Goal: Task Accomplishment & Management: Use online tool/utility

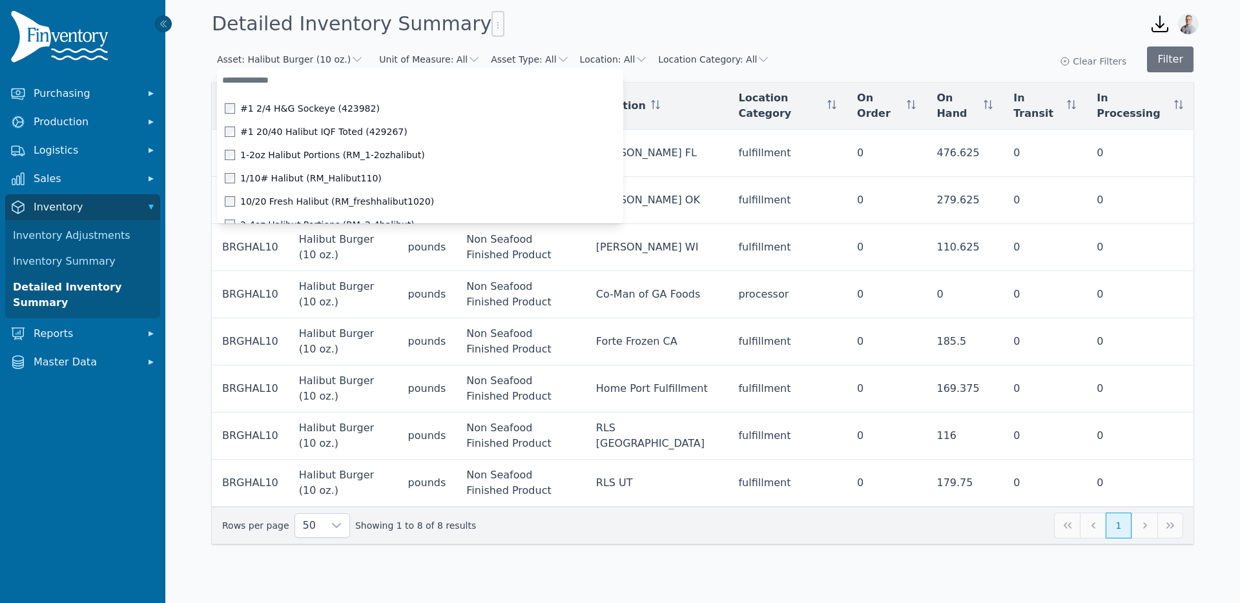
scroll to position [4941, 0]
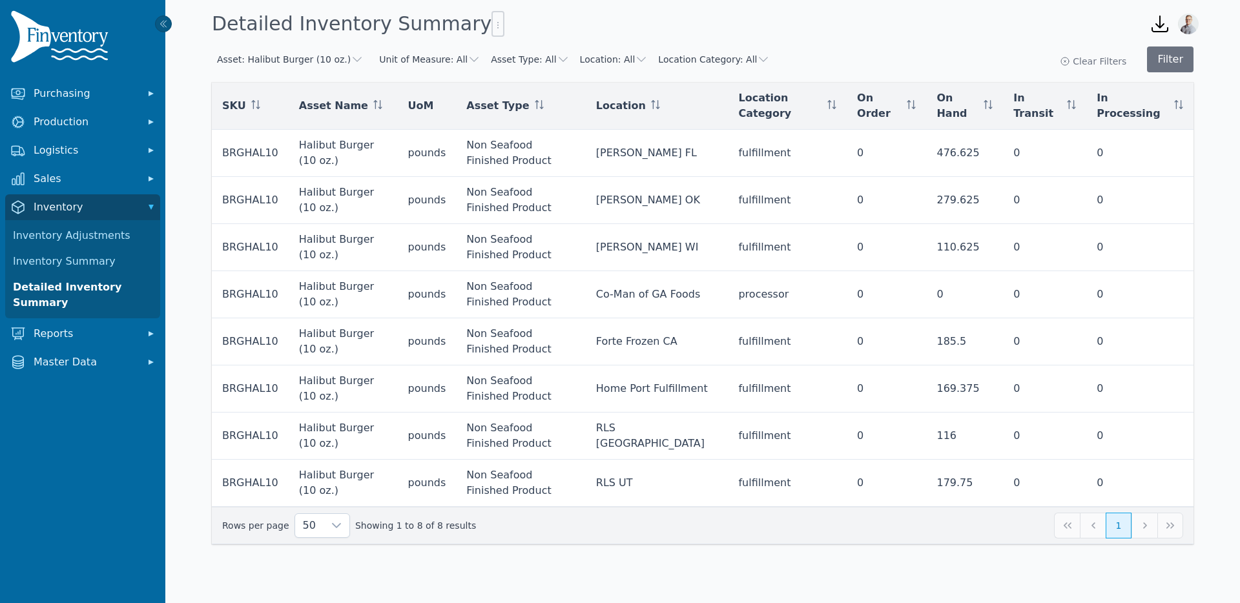
click at [761, 15] on div "Detailed Inventory Summary" at bounding box center [670, 23] width 927 height 35
click at [324, 61] on button "Asset: Halibut Burger (10 oz.)" at bounding box center [290, 59] width 147 height 13
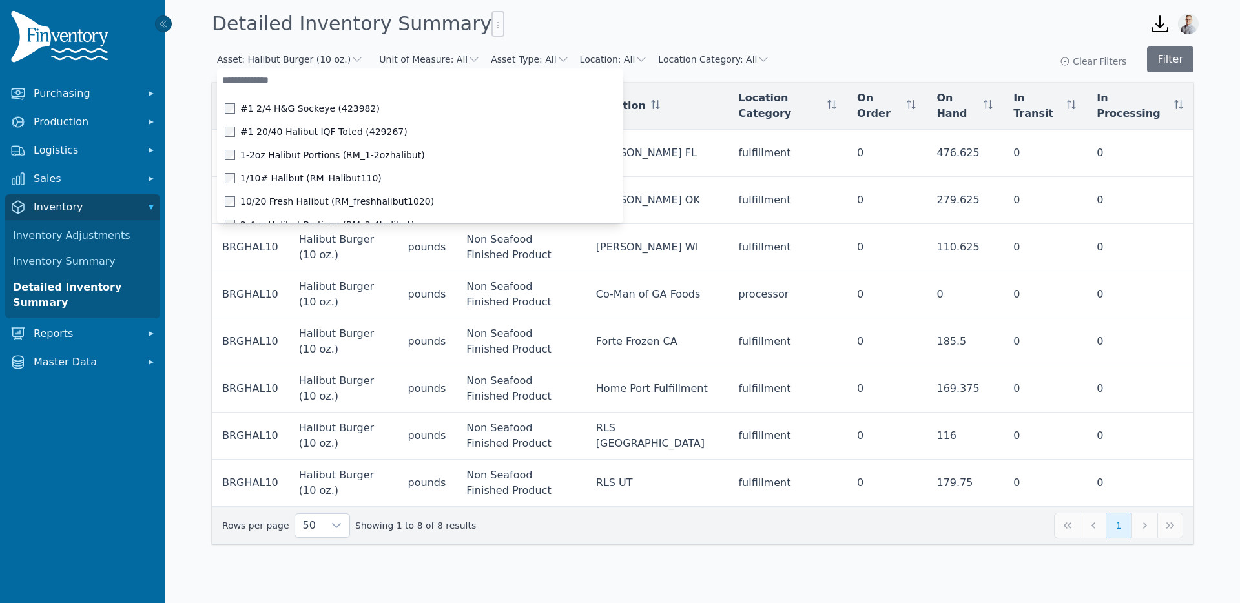
scroll to position [1082, 0]
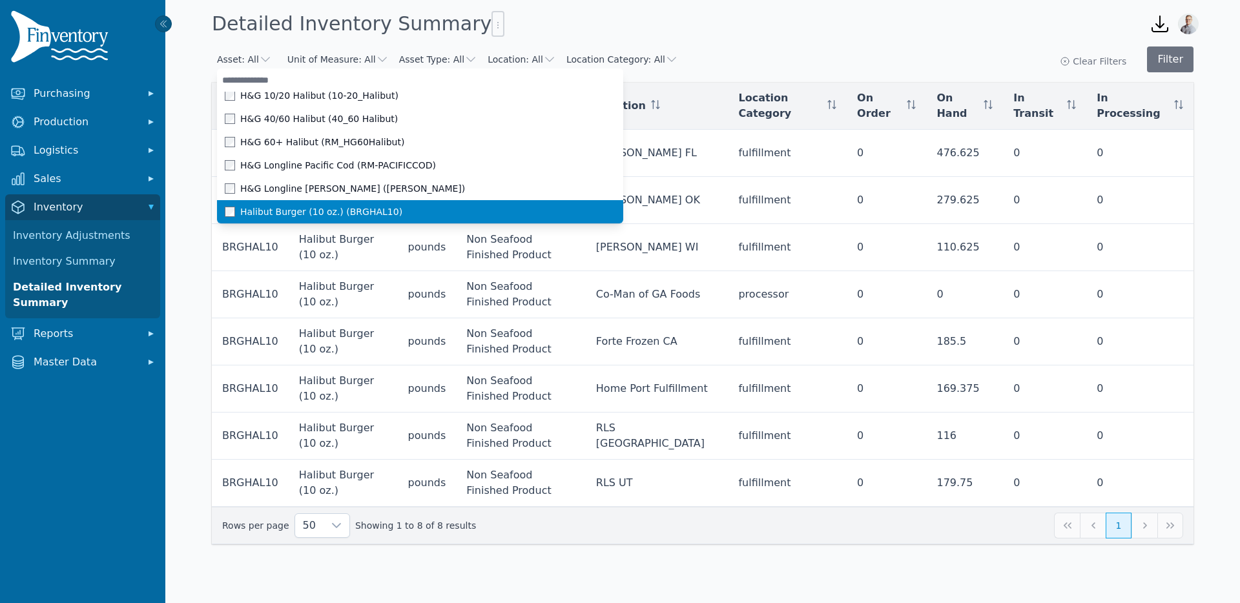
click at [231, 209] on span at bounding box center [232, 212] width 15 height 10
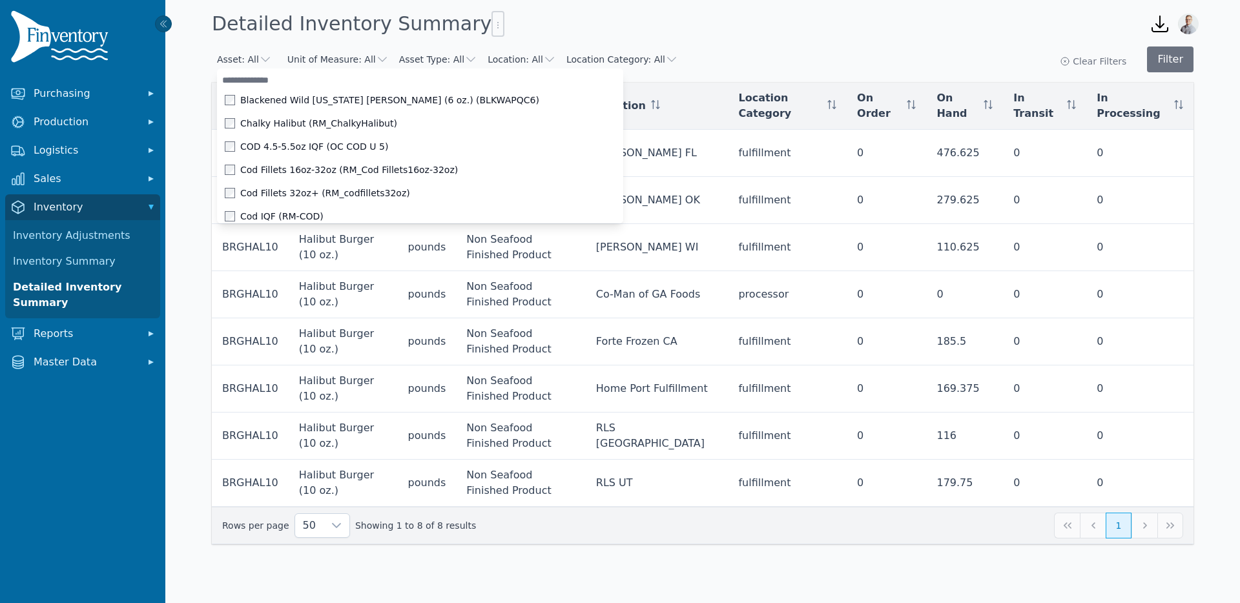
scroll to position [0, 0]
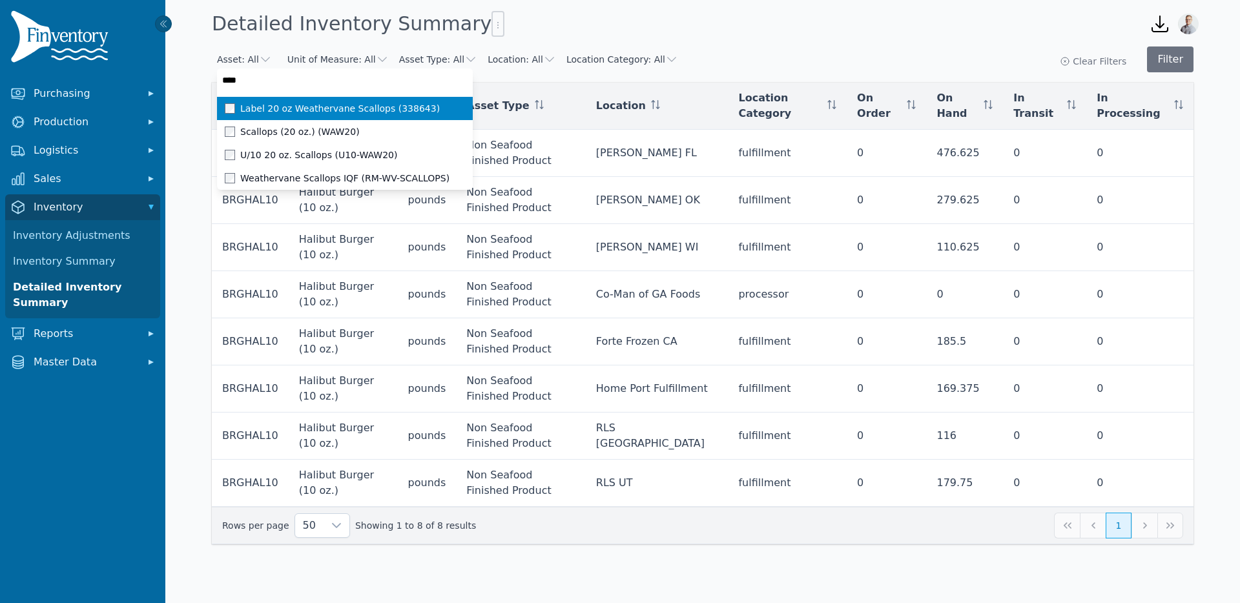
type input "*****"
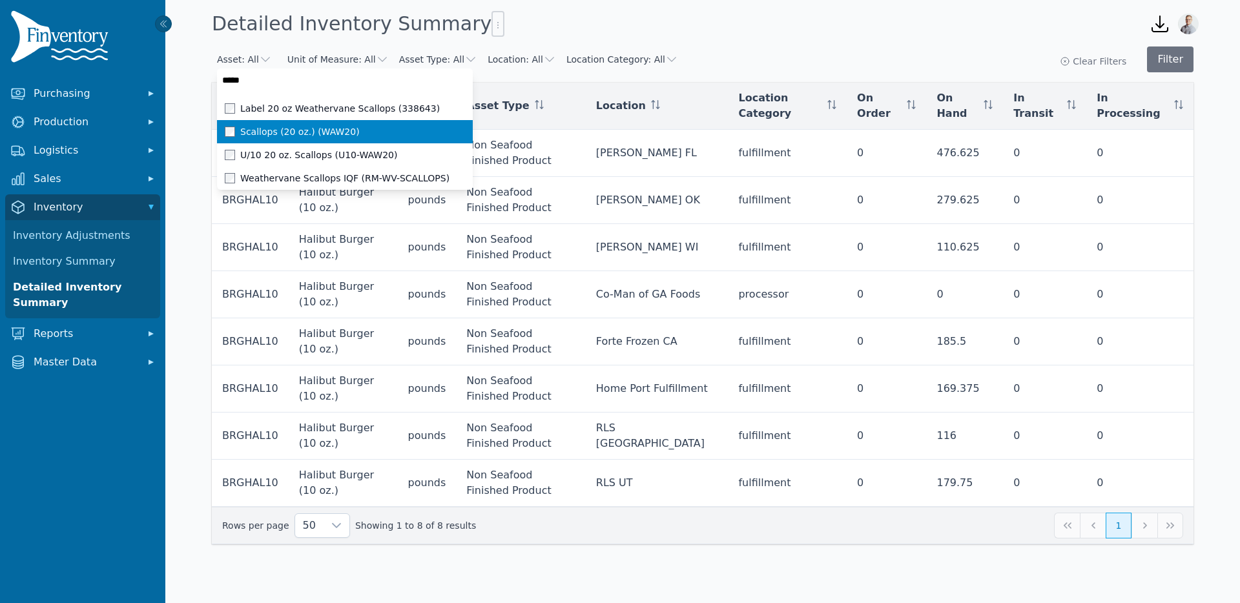
click at [225, 125] on div "Scallops (20 oz.) (WAW20)" at bounding box center [337, 131] width 225 height 13
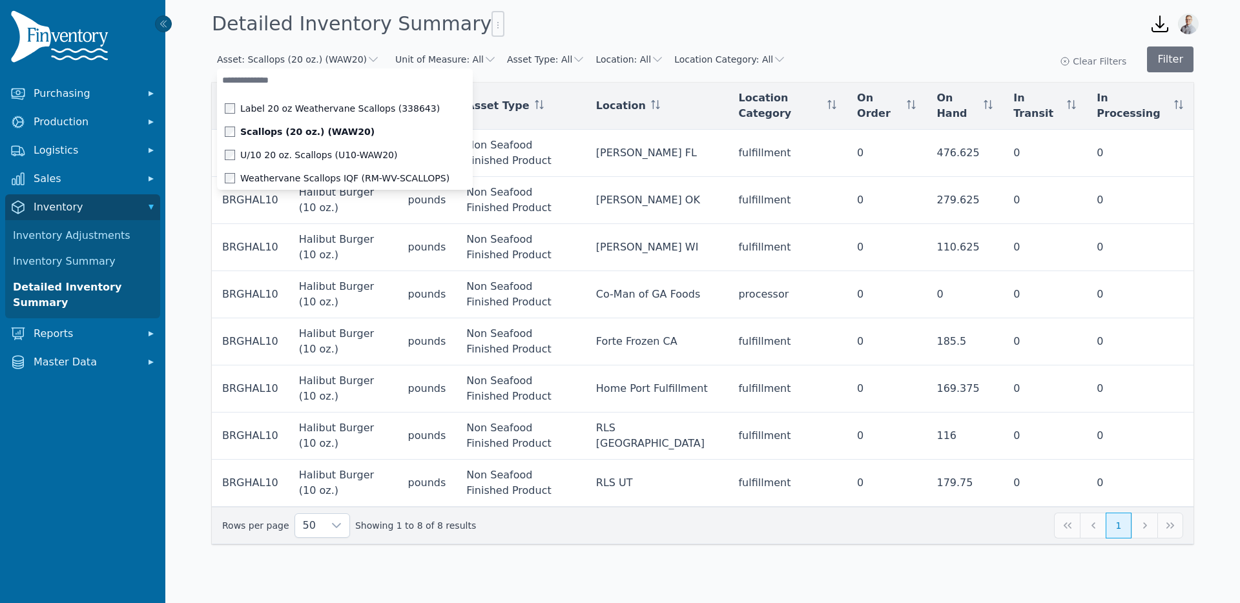
click at [639, 25] on div "Detailed Inventory Summary" at bounding box center [670, 23] width 927 height 35
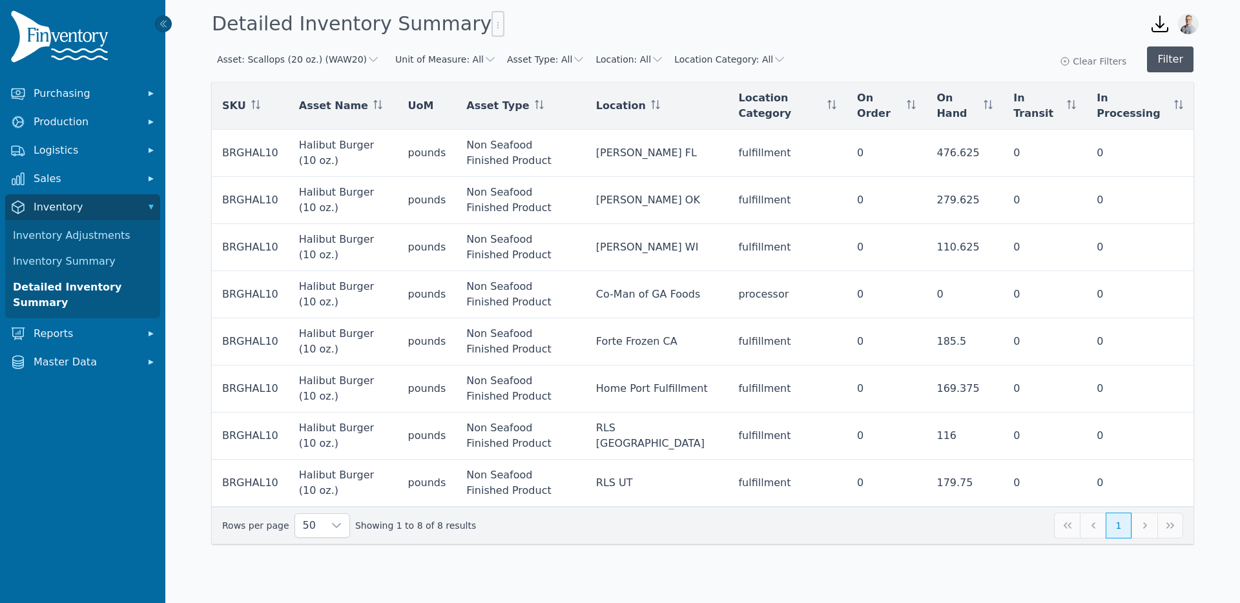
click at [1163, 61] on button "Filter" at bounding box center [1170, 59] width 46 height 26
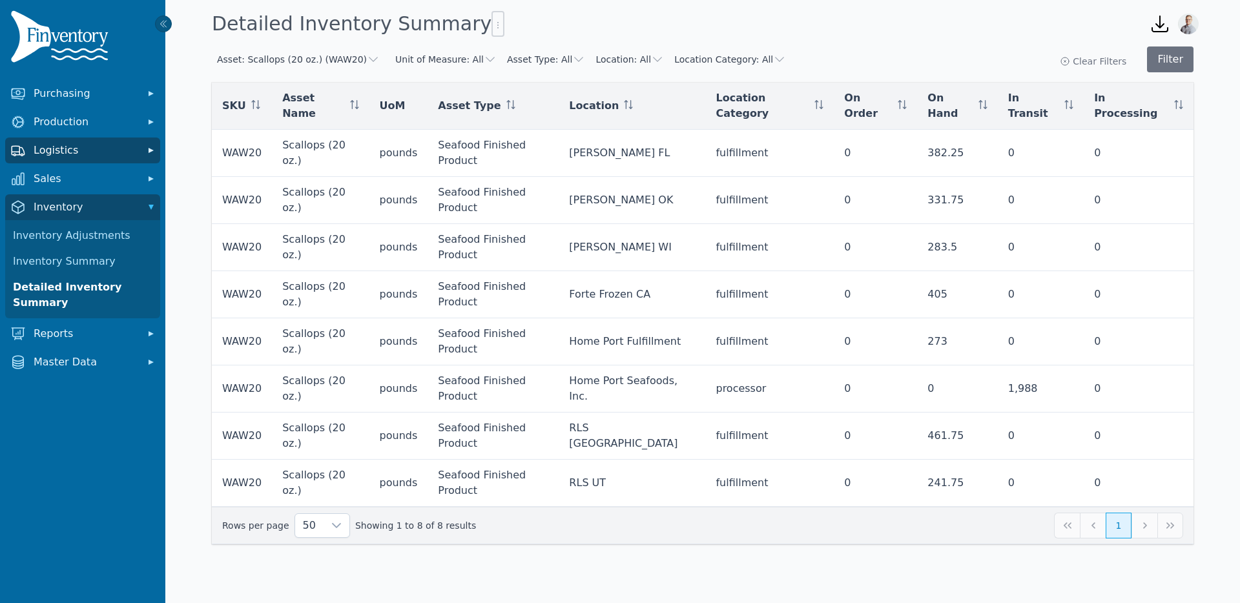
click at [57, 154] on span "Logistics" at bounding box center [85, 150] width 103 height 15
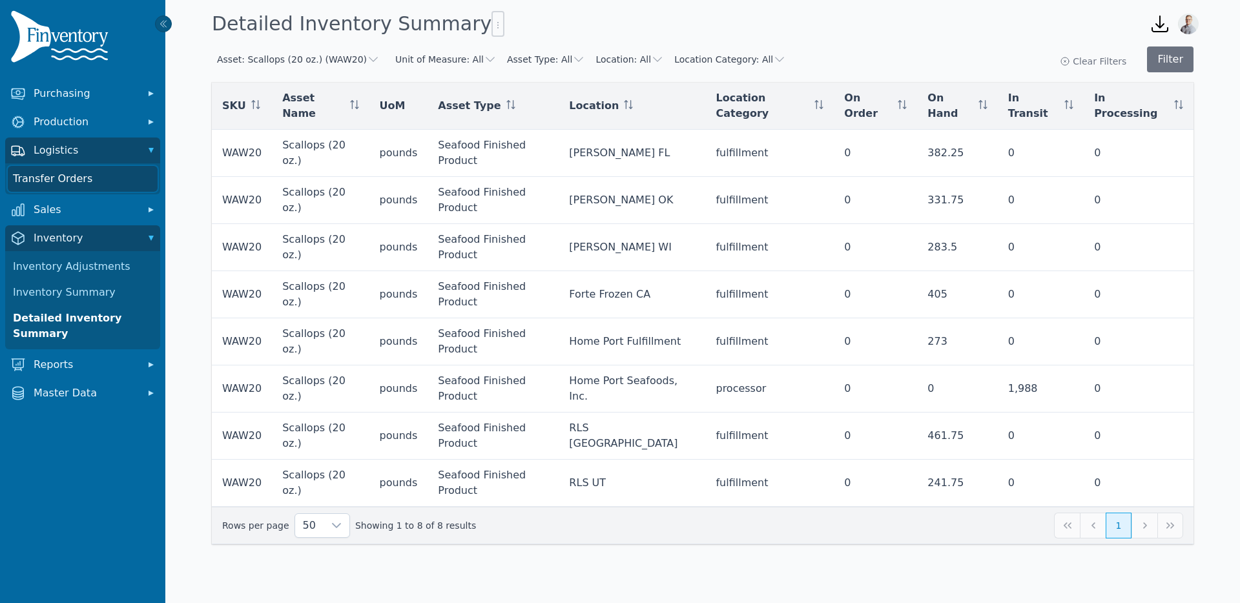
click at [62, 176] on link "Transfer Orders" at bounding box center [83, 179] width 150 height 26
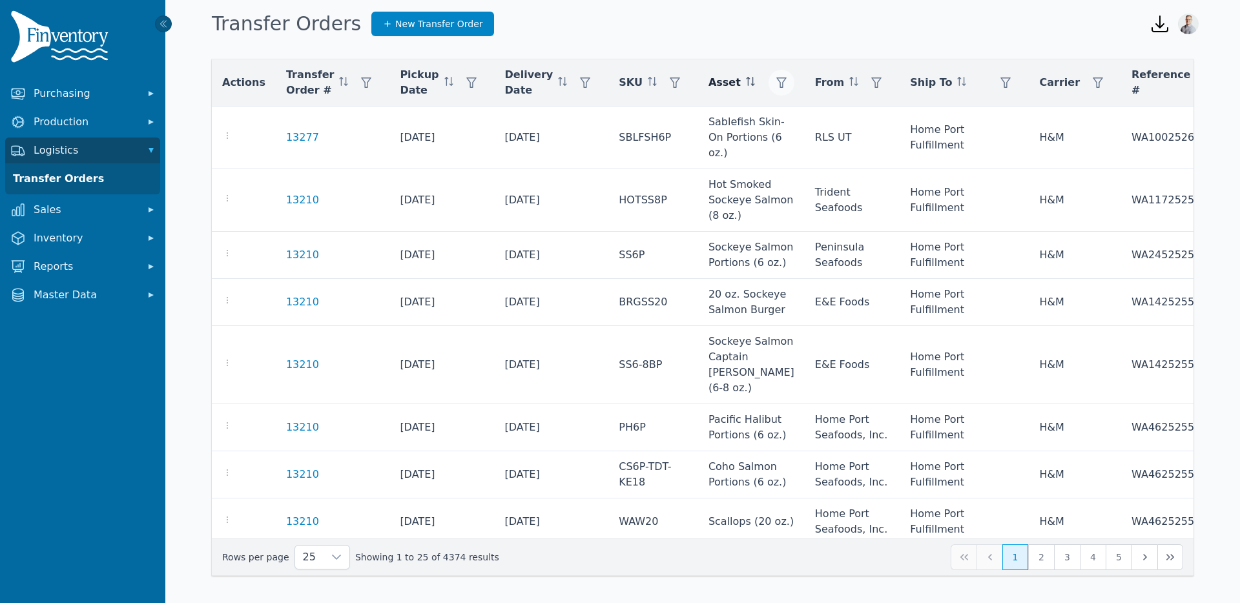
click at [776, 80] on icon "button" at bounding box center [781, 82] width 10 height 10
click at [746, 105] on div "Any" at bounding box center [790, 118] width 111 height 26
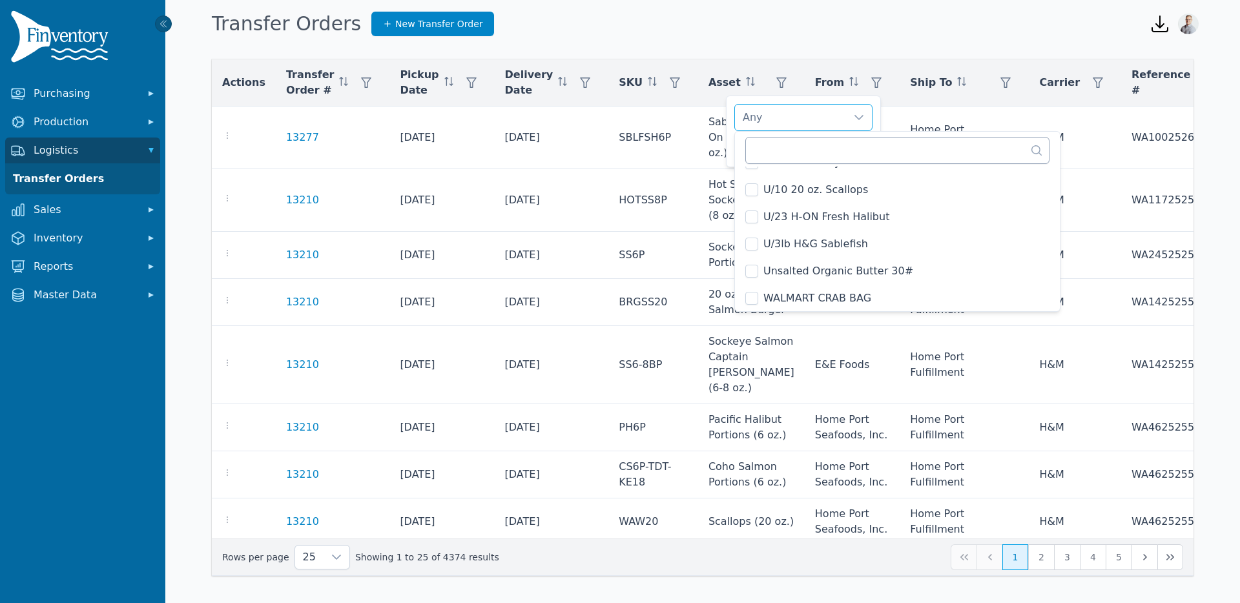
scroll to position [653, 0]
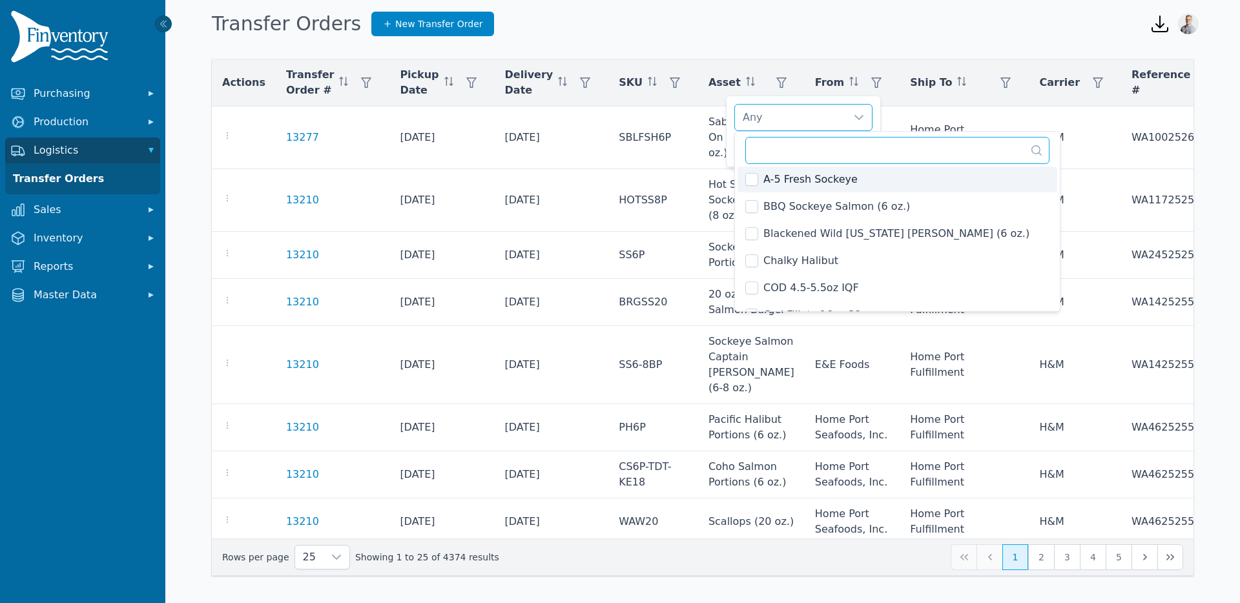
click at [769, 151] on input "text" at bounding box center [897, 150] width 304 height 27
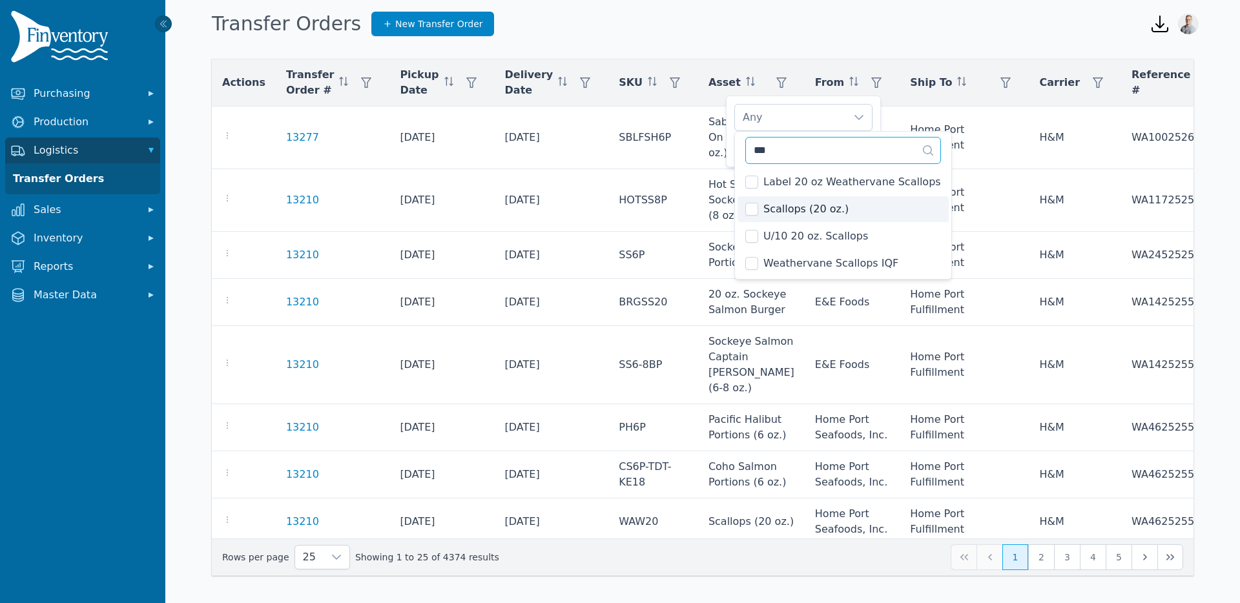
type input "***"
click at [764, 207] on span "Scallops (20 oz.)" at bounding box center [805, 208] width 85 height 15
click at [790, 122] on div "Scallops (20 oz.)" at bounding box center [790, 118] width 111 height 26
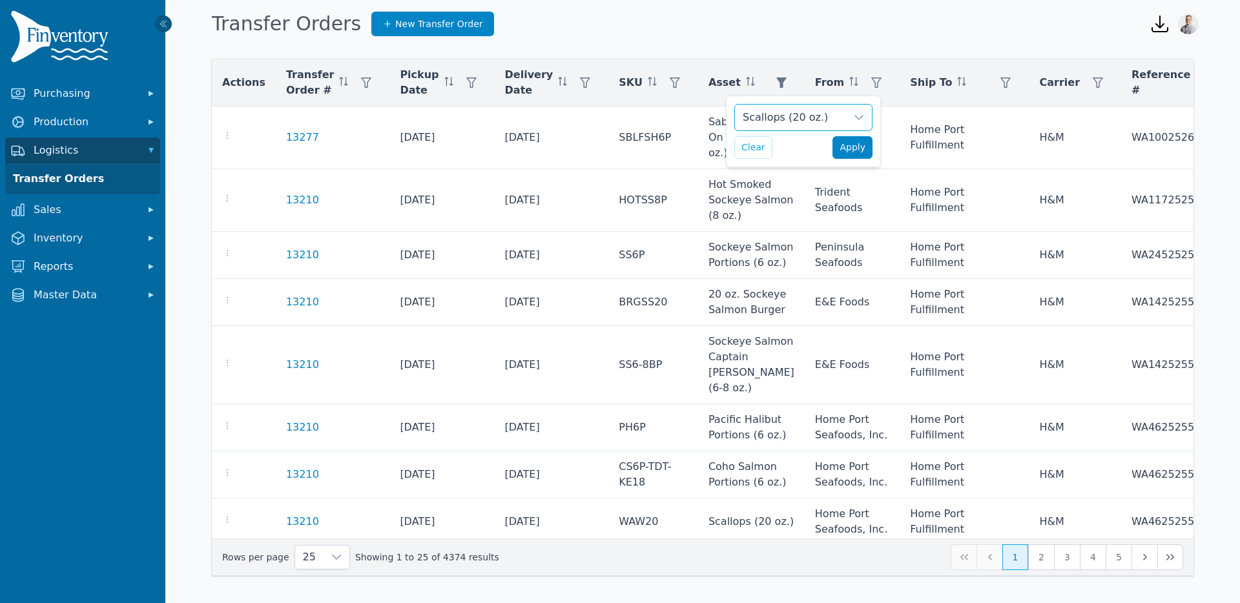
click at [852, 144] on span "Apply" at bounding box center [852, 148] width 26 height 14
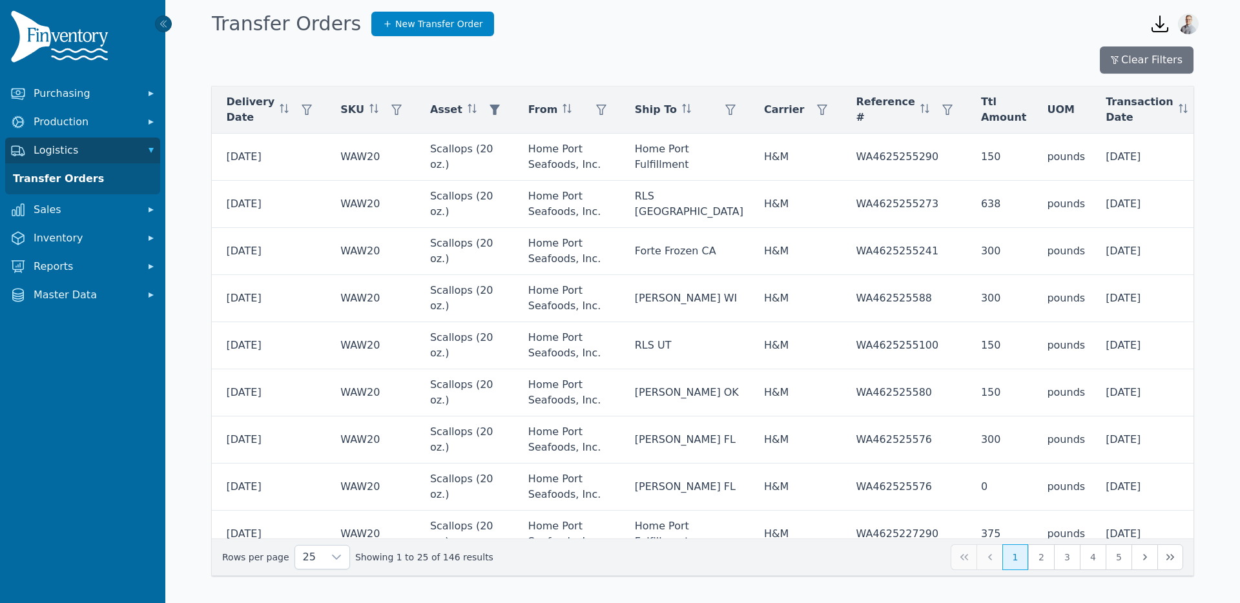
scroll to position [0, 285]
